Goal: Transaction & Acquisition: Purchase product/service

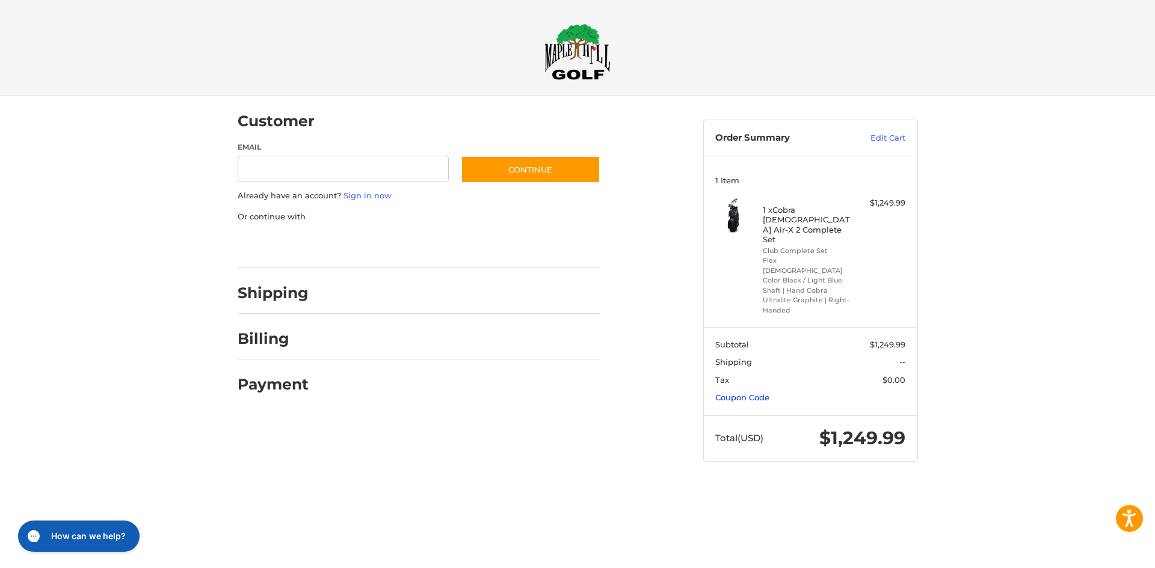
click at [739, 393] on link "Coupon Code" at bounding box center [742, 398] width 54 height 10
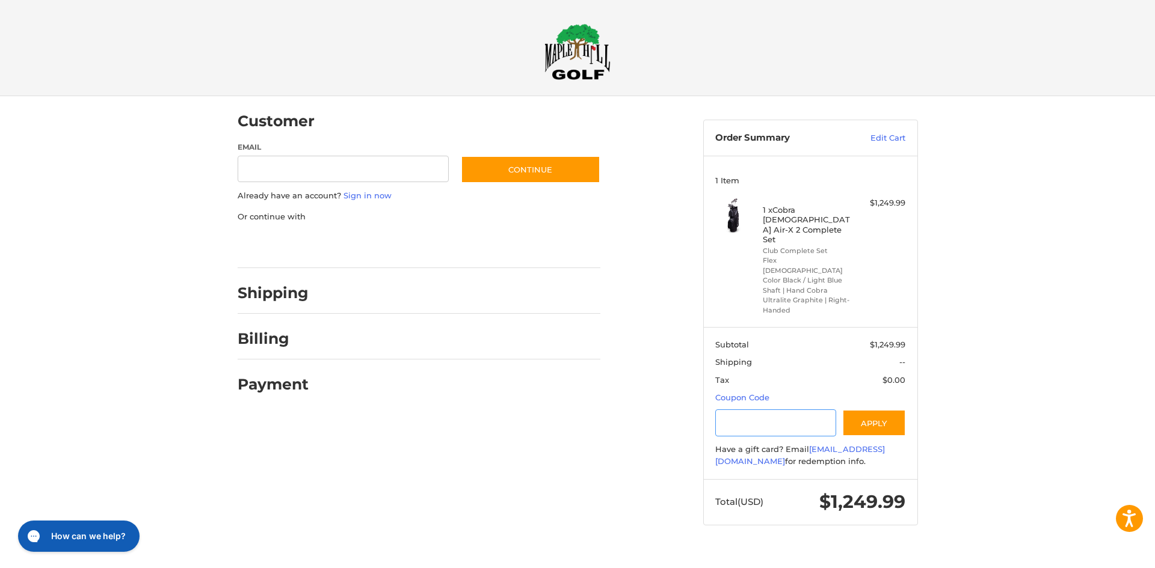
click at [729, 410] on input "Gift Certificate or Coupon Code" at bounding box center [775, 423] width 121 height 27
type input "**********"
click at [842, 410] on button "Apply" at bounding box center [874, 423] width 64 height 27
